Goal: Contribute content

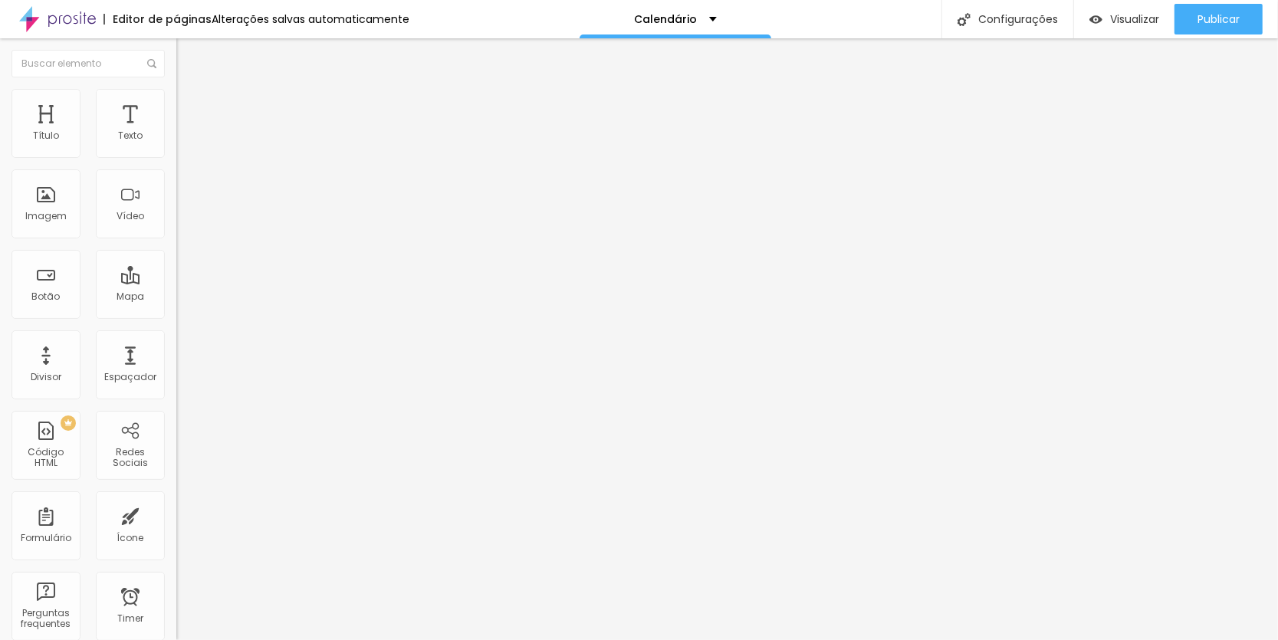
click at [176, 97] on img at bounding box center [183, 96] width 14 height 14
click at [188, 58] on img "button" at bounding box center [194, 56] width 12 height 12
click at [188, 57] on img "button" at bounding box center [194, 56] width 12 height 12
click at [188, 54] on img "button" at bounding box center [194, 56] width 12 height 12
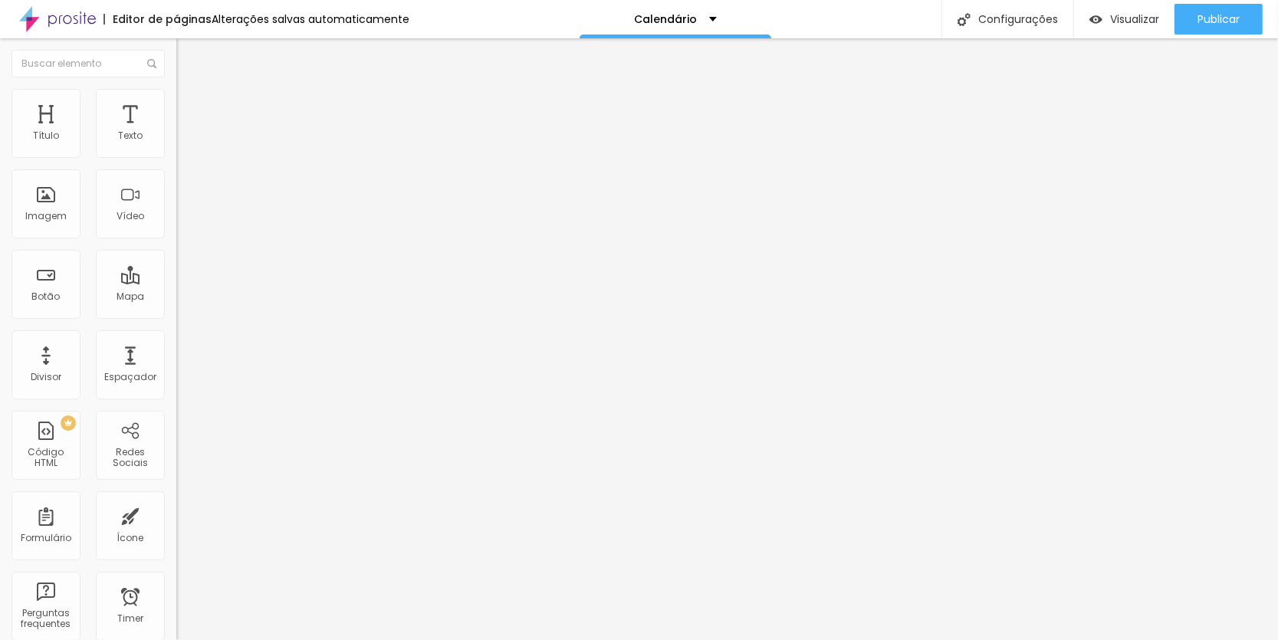
click at [188, 54] on img "button" at bounding box center [194, 56] width 12 height 12
click at [188, 58] on img "button" at bounding box center [194, 56] width 12 height 12
click at [176, 132] on span "Adicionar imagem" at bounding box center [225, 125] width 99 height 13
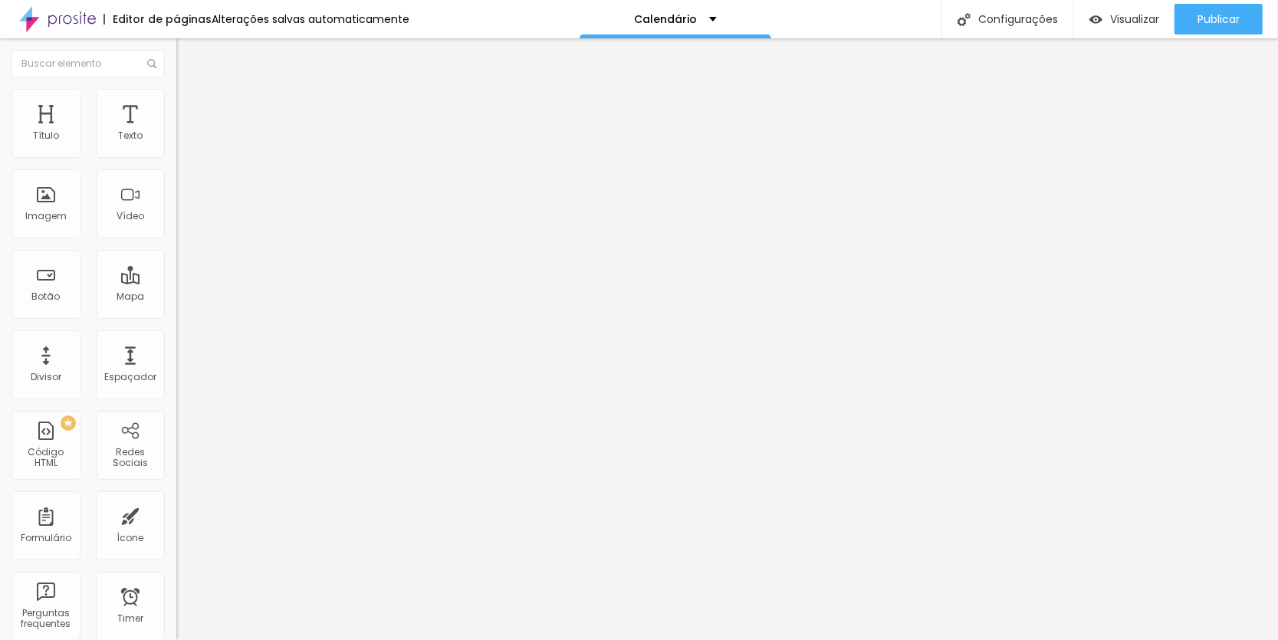
click at [186, 141] on span "Trocar icone" at bounding box center [220, 134] width 68 height 13
type input "calendario"
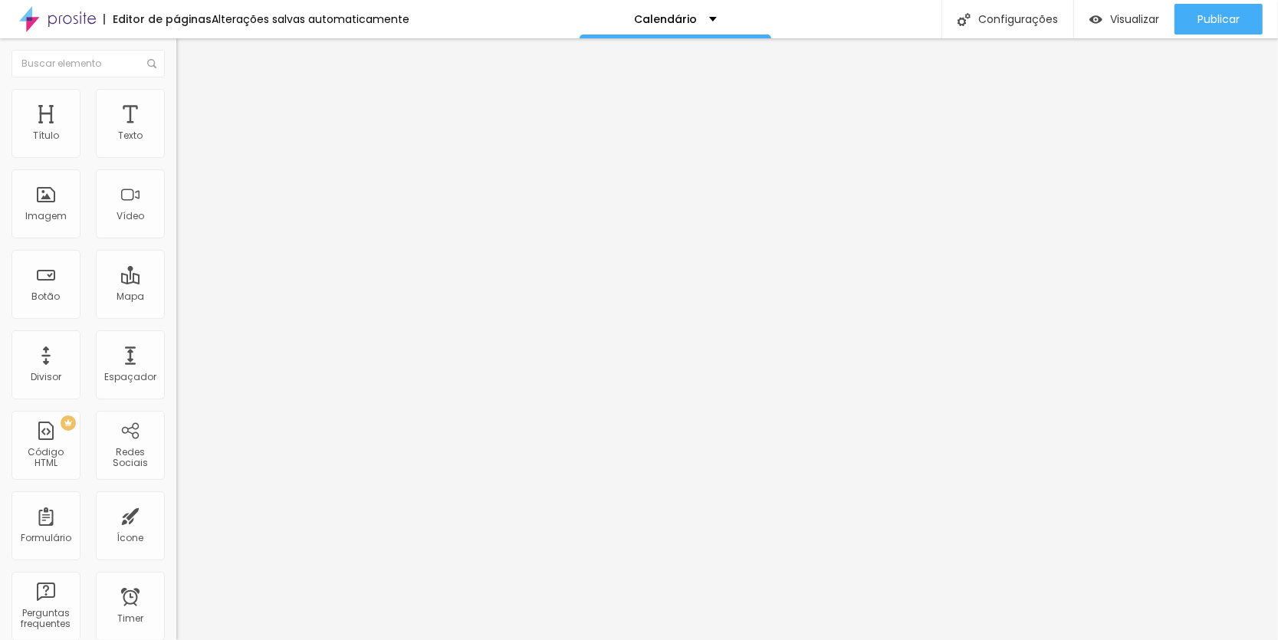
click at [116, 122] on div "Texto" at bounding box center [130, 123] width 69 height 69
click at [59, 452] on div "Código HTML" at bounding box center [45, 458] width 61 height 22
click at [176, 91] on img at bounding box center [183, 96] width 14 height 14
